Goal: Information Seeking & Learning: Learn about a topic

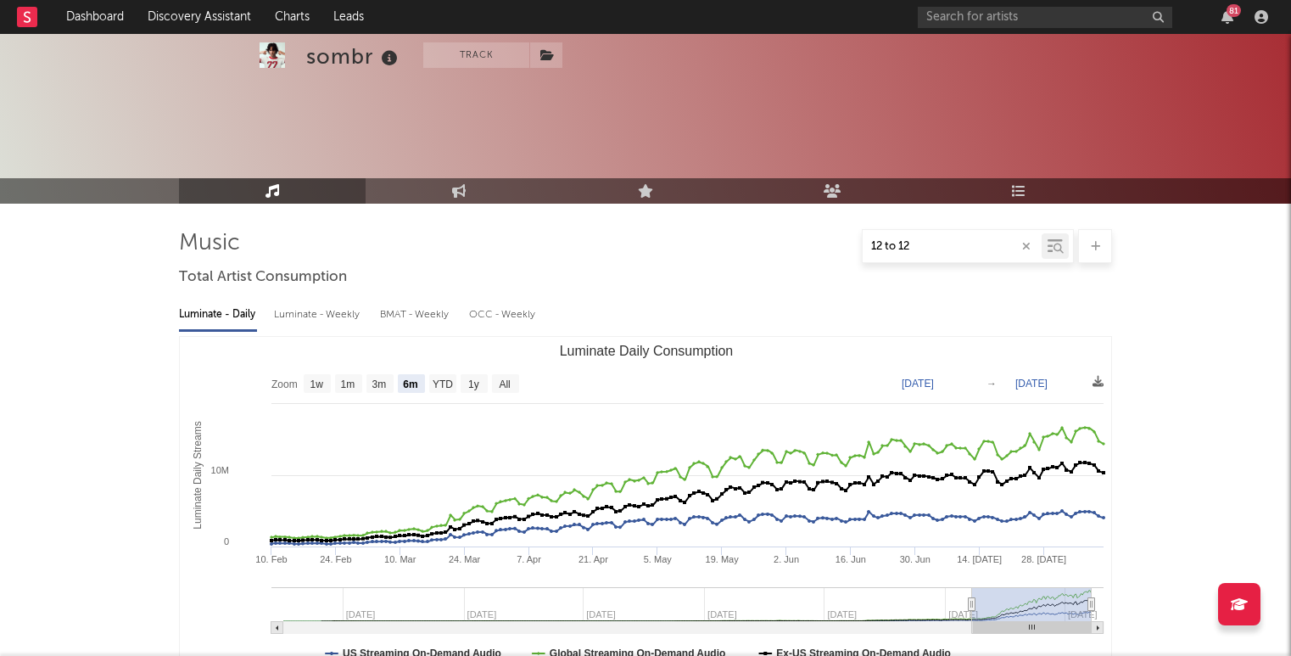
select select "6m"
select select "1w"
click at [1007, 13] on input "text" at bounding box center [1045, 17] width 255 height 21
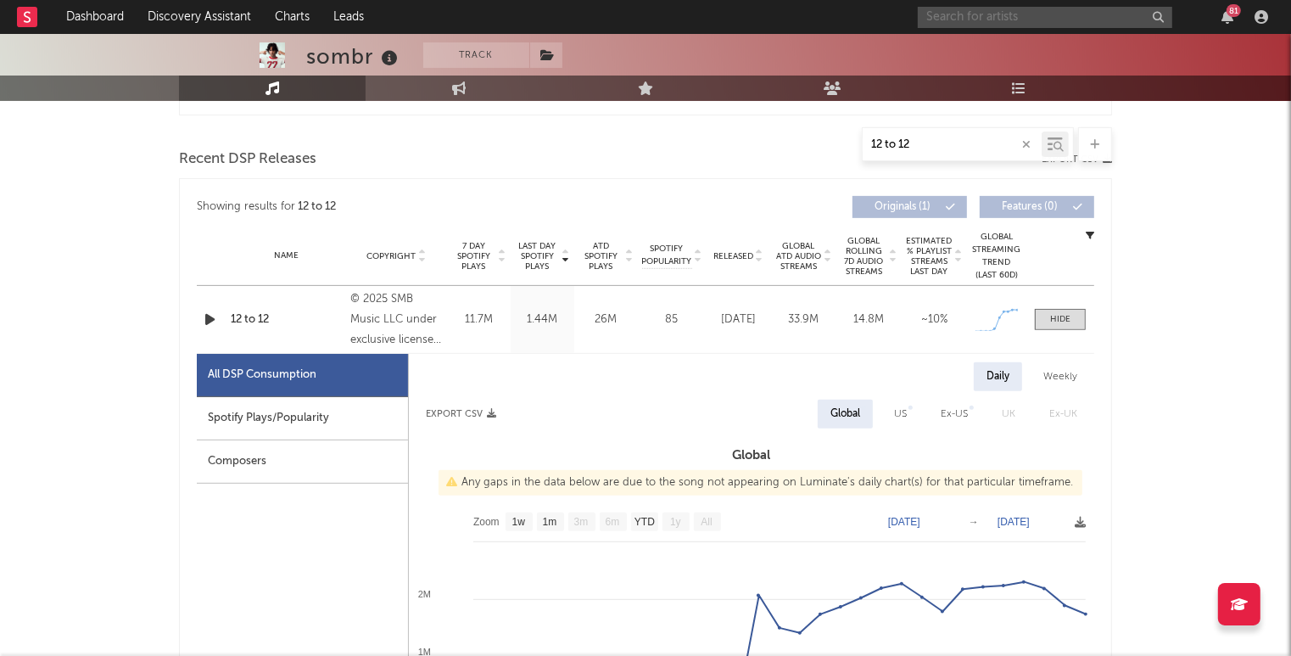
scroll to position [562, 0]
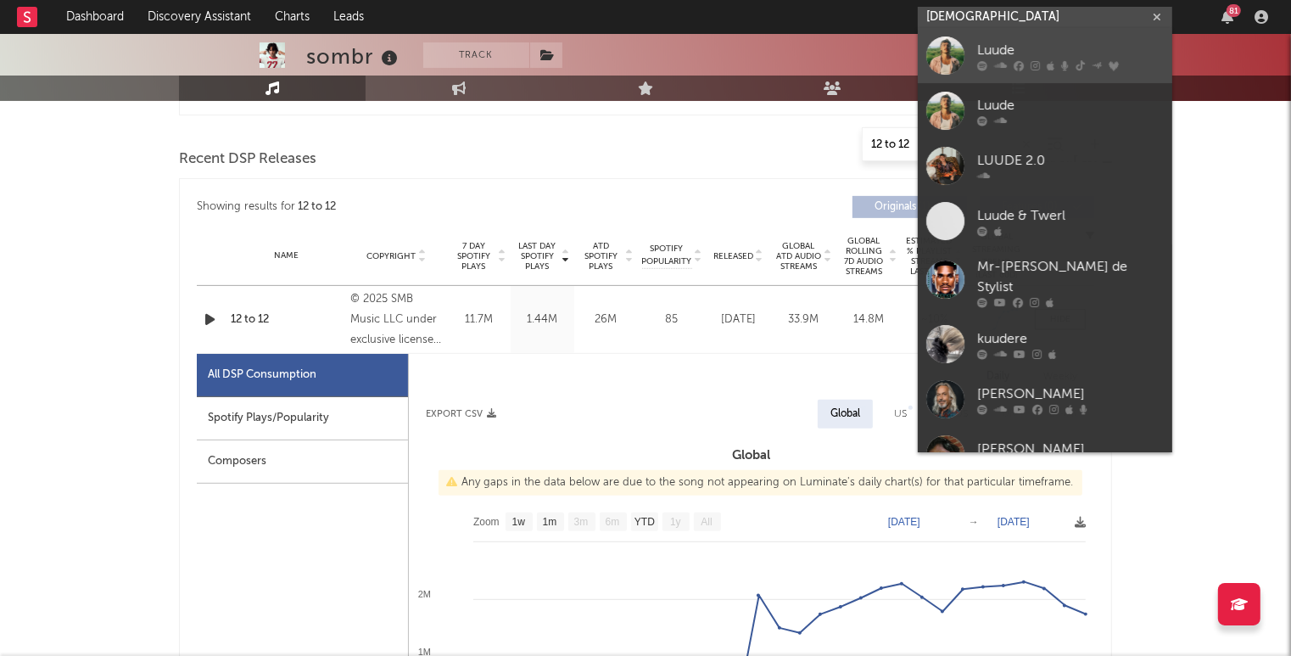
type input "[DEMOGRAPHIC_DATA]"
click at [1009, 51] on div "Luude" at bounding box center [1070, 51] width 187 height 20
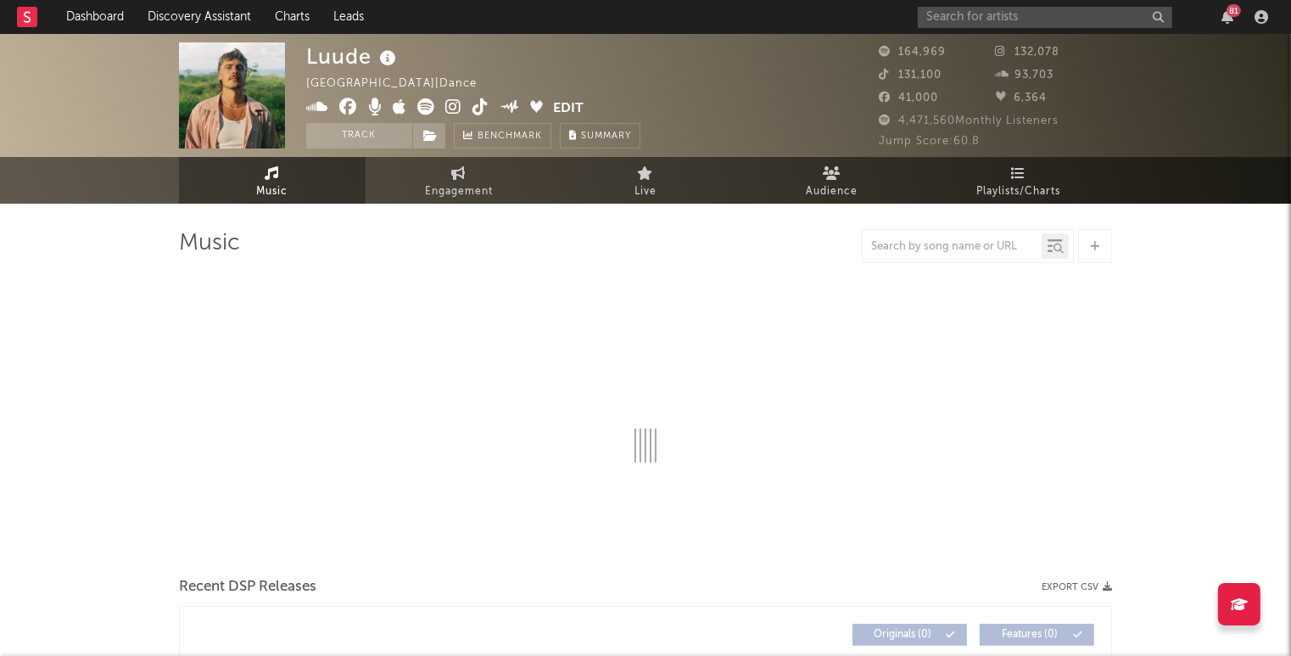
select select "6m"
